Goal: Check status

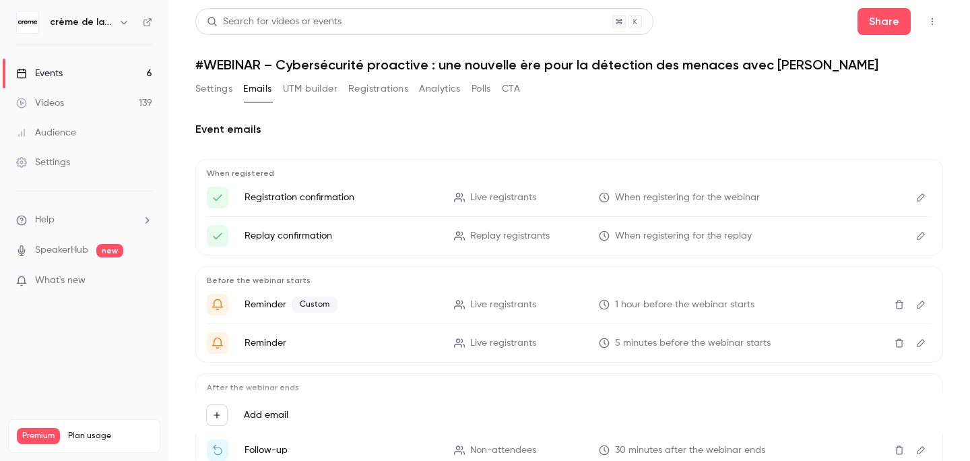
click at [70, 75] on link "Events 6" at bounding box center [84, 74] width 168 height 30
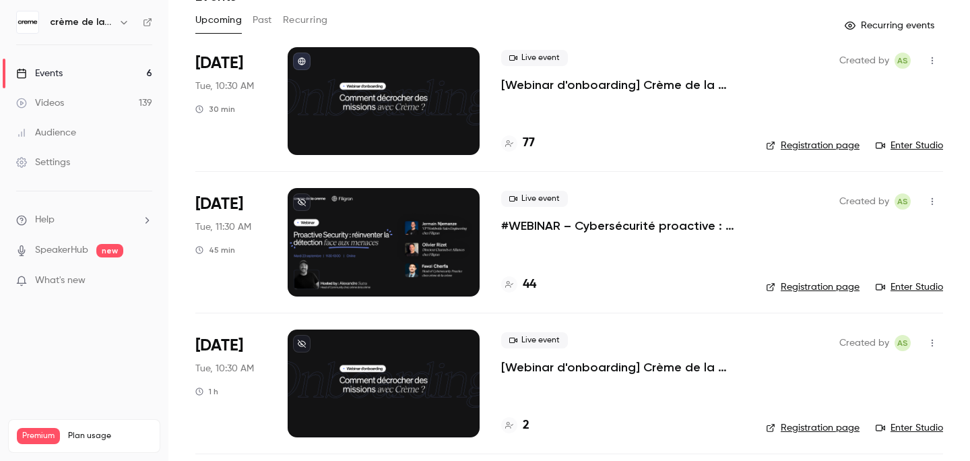
scroll to position [68, 0]
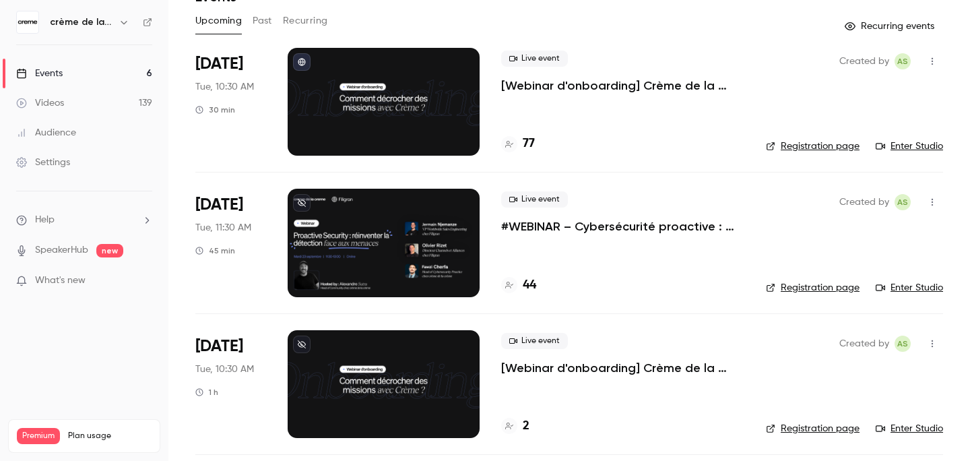
click at [596, 226] on p "#WEBINAR – Cybersécurité proactive : une nouvelle ère pour la détection des men…" at bounding box center [622, 226] width 243 height 16
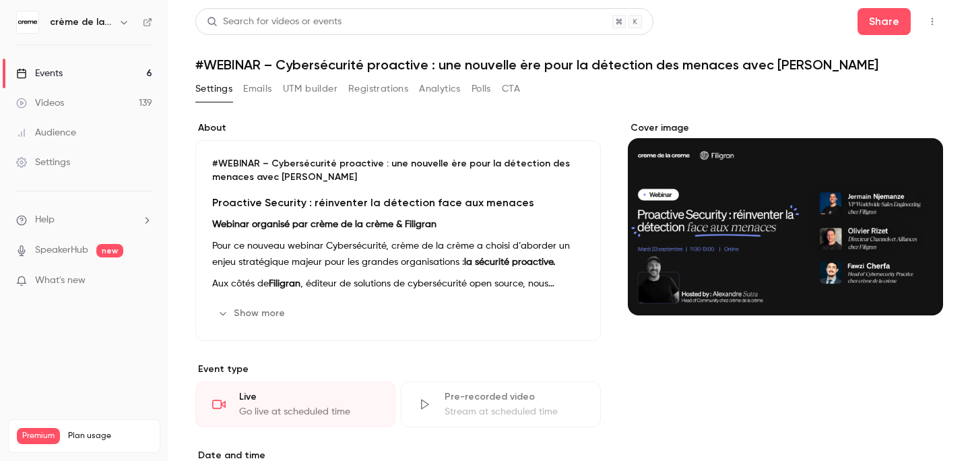
click at [375, 89] on button "Registrations" at bounding box center [378, 89] width 60 height 22
